Goal: Find specific page/section: Find specific page/section

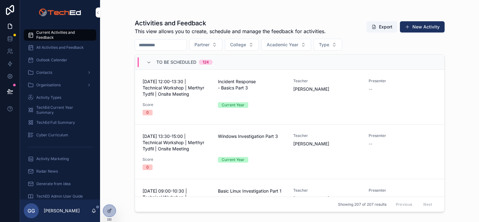
click at [147, 61] on icon "scrollable content" at bounding box center [148, 62] width 5 height 5
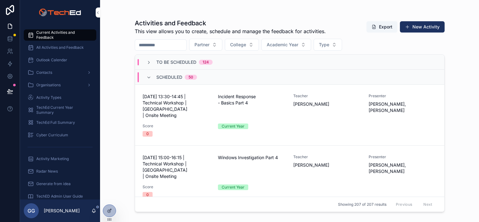
click at [148, 62] on icon "scrollable content" at bounding box center [148, 62] width 5 height 5
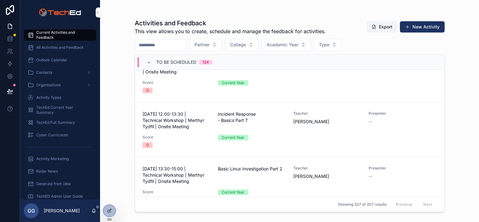
scroll to position [156, 0]
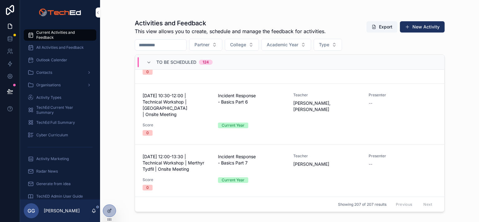
click at [152, 58] on div "To Be Scheduled 124" at bounding box center [179, 62] width 66 height 10
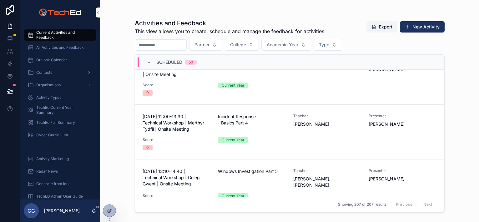
click at [150, 62] on icon "scrollable content" at bounding box center [148, 62] width 5 height 5
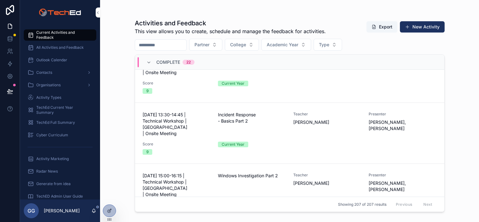
scroll to position [400, 0]
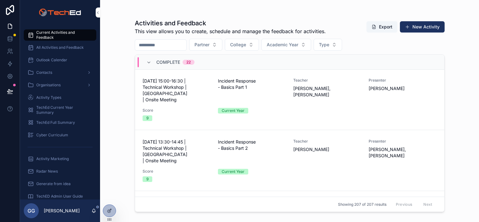
click at [184, 139] on span "[DATE] 13:30-14:45 | Technical Workshop | [GEOGRAPHIC_DATA] | Onsite Meeting" at bounding box center [176, 151] width 68 height 25
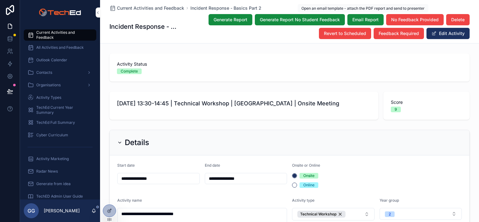
click at [362, 18] on span "Email Report" at bounding box center [365, 20] width 26 height 6
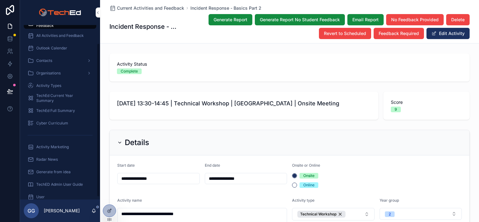
scroll to position [23, 0]
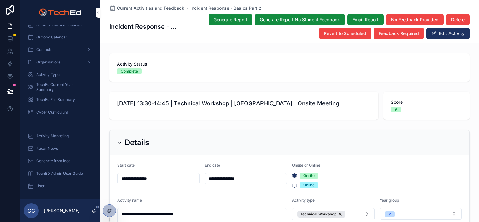
click at [54, 137] on span "Activity Marketing" at bounding box center [52, 135] width 32 height 5
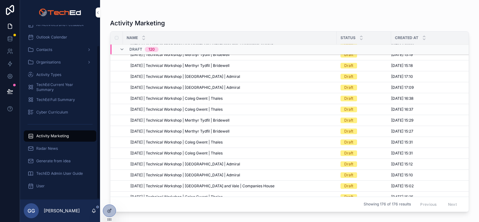
scroll to position [322, 0]
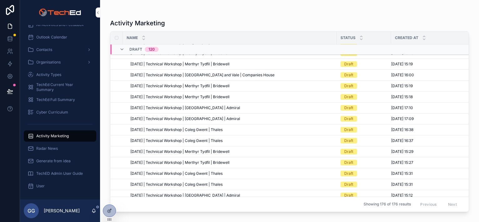
click at [67, 164] on div "Generate from idea" at bounding box center [59, 161] width 65 height 10
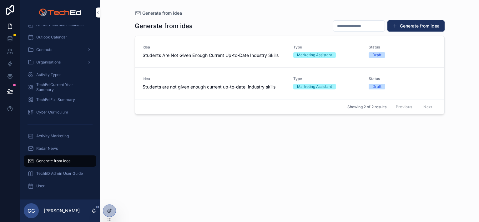
click at [66, 137] on span "Activity Marketing" at bounding box center [52, 135] width 32 height 5
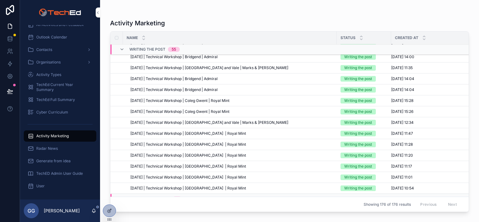
scroll to position [1821, 0]
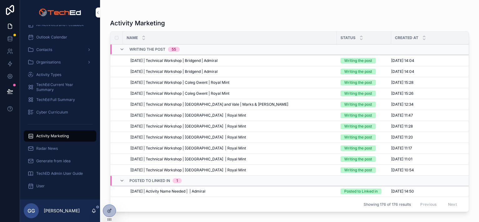
click at [424, 39] on icon "scrollable content" at bounding box center [424, 39] width 2 height 1
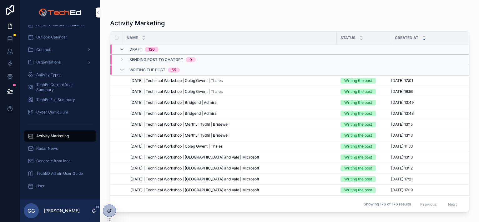
scroll to position [1305, 0]
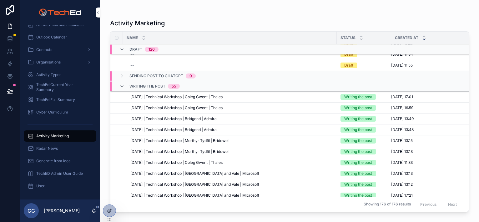
click at [246, 96] on div "[DATE] | Technical Workshop | Coleg Gwent | Thales [DATE] | Technical Workshop …" at bounding box center [231, 96] width 202 height 5
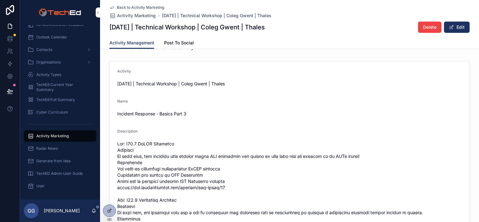
scroll to position [250, 0]
